Goal: Information Seeking & Learning: Learn about a topic

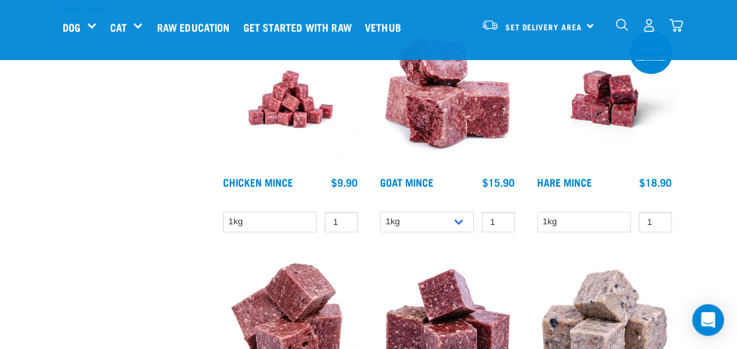
scroll to position [329, 0]
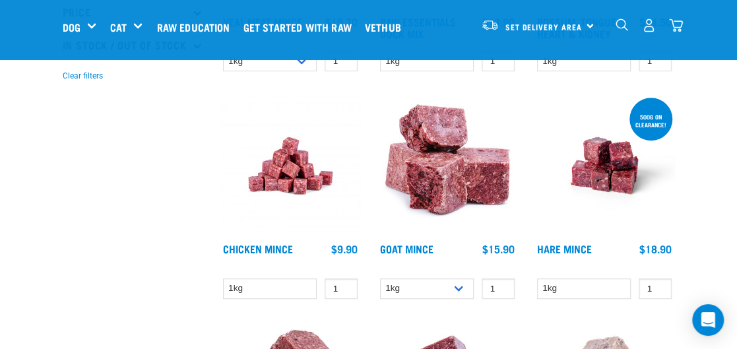
click at [299, 177] on img at bounding box center [290, 165] width 141 height 141
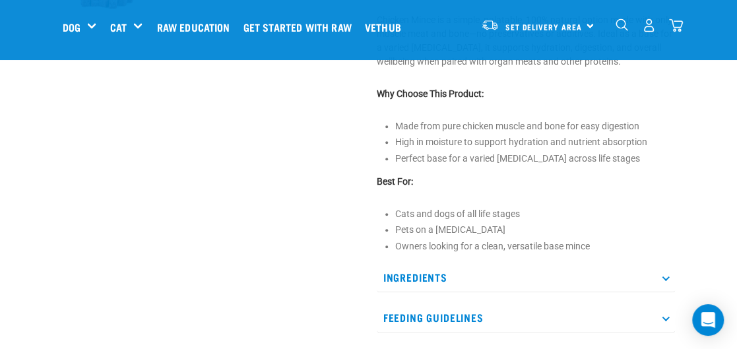
scroll to position [593, 0]
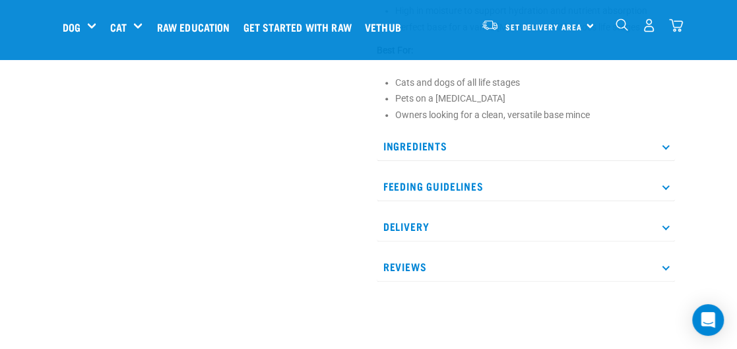
click at [666, 185] on icon at bounding box center [665, 185] width 7 height 7
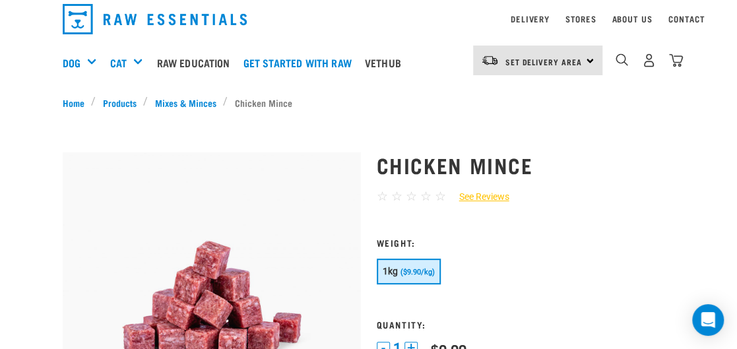
scroll to position [0, 0]
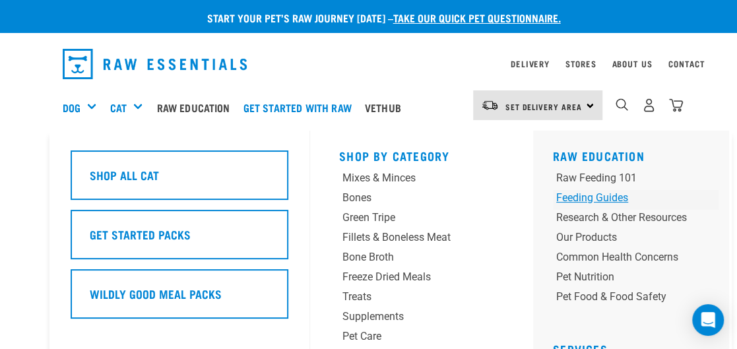
click at [596, 197] on div "Feeding Guides" at bounding box center [621, 198] width 131 height 16
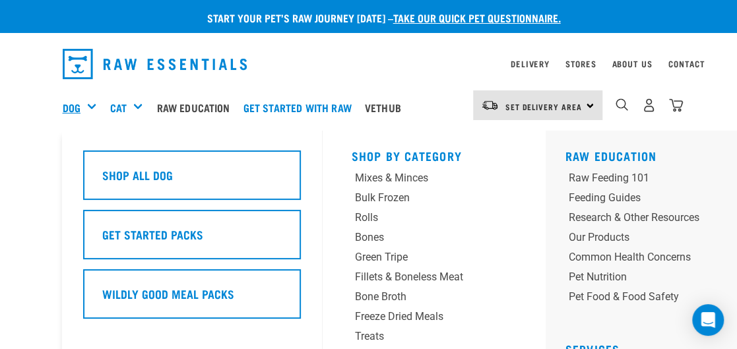
click at [65, 108] on link "Dog" at bounding box center [72, 108] width 18 height 16
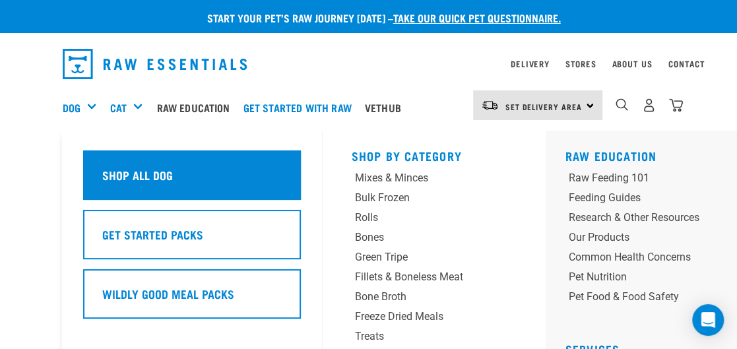
click at [162, 175] on h5 "Shop All Dog" at bounding box center [137, 174] width 71 height 17
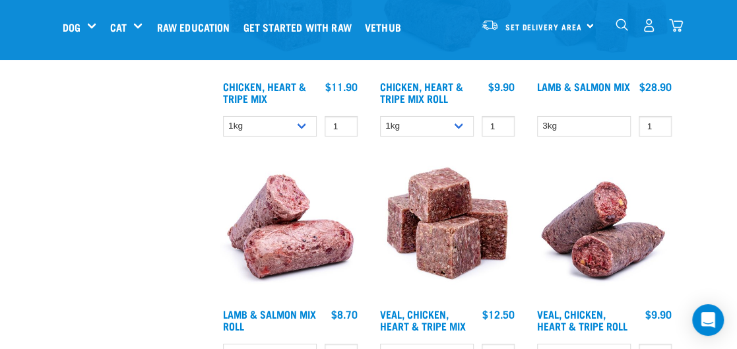
scroll to position [1847, 0]
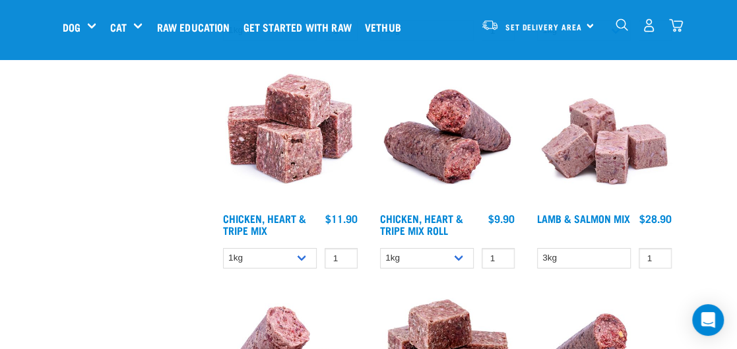
click at [446, 170] on img at bounding box center [447, 135] width 141 height 141
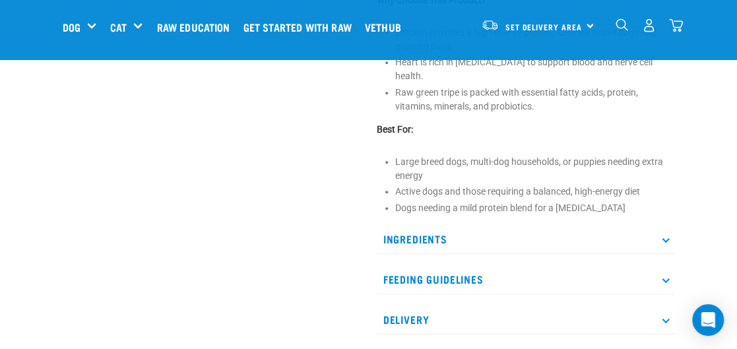
scroll to position [659, 0]
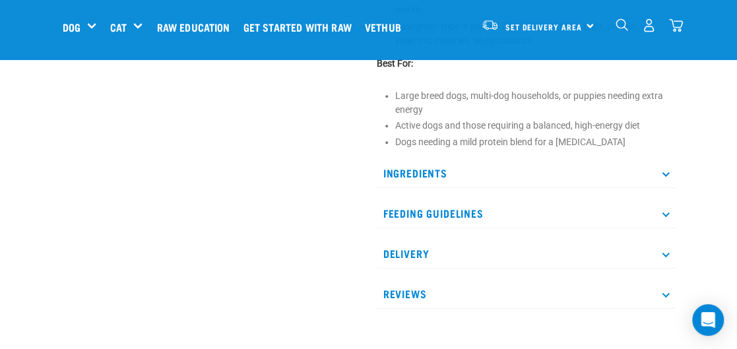
click at [666, 209] on icon at bounding box center [665, 212] width 7 height 7
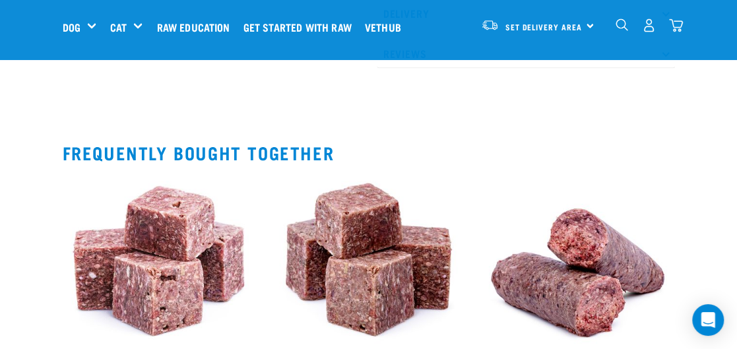
scroll to position [1253, 0]
